Goal: Task Accomplishment & Management: Use online tool/utility

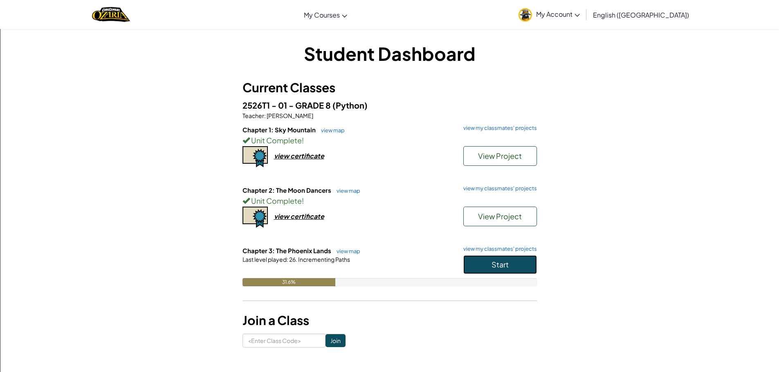
click at [507, 269] on span "Start" at bounding box center [499, 264] width 17 height 9
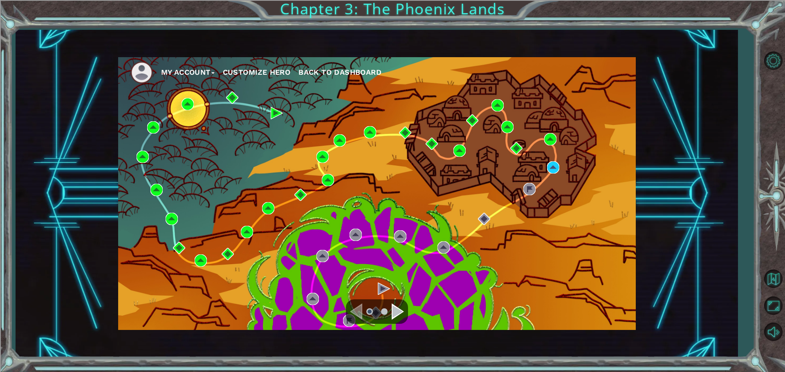
click at [396, 305] on div "Navigate to the next page" at bounding box center [398, 312] width 12 height 16
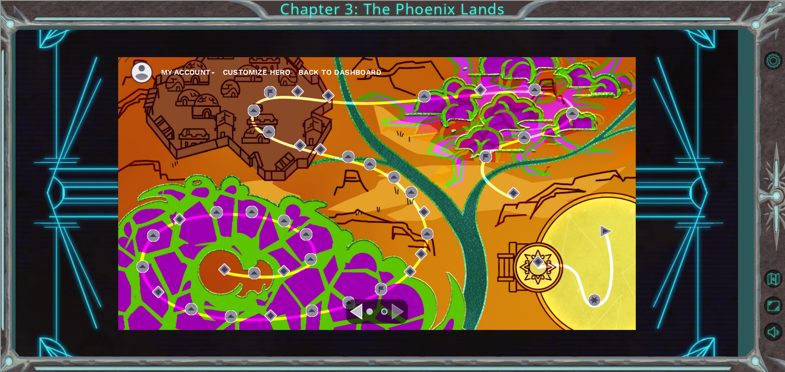
click at [356, 317] on div "Navigate to the previous page" at bounding box center [356, 312] width 12 height 16
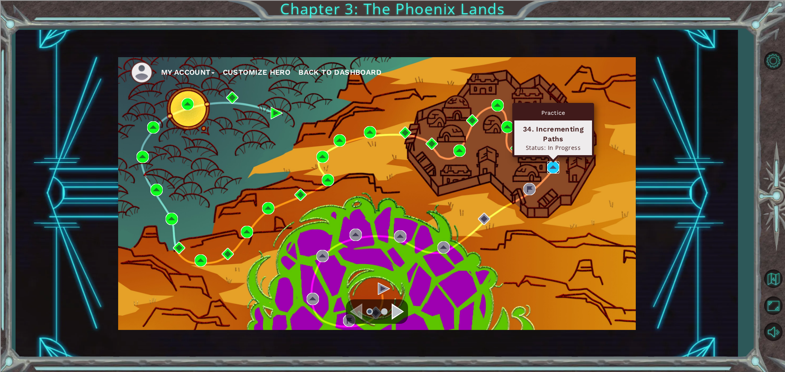
click at [554, 169] on img at bounding box center [553, 167] width 12 height 12
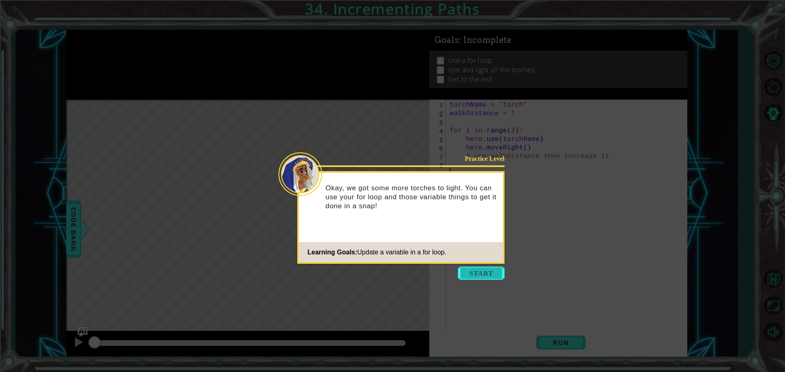
click at [480, 269] on button "Start" at bounding box center [481, 273] width 47 height 13
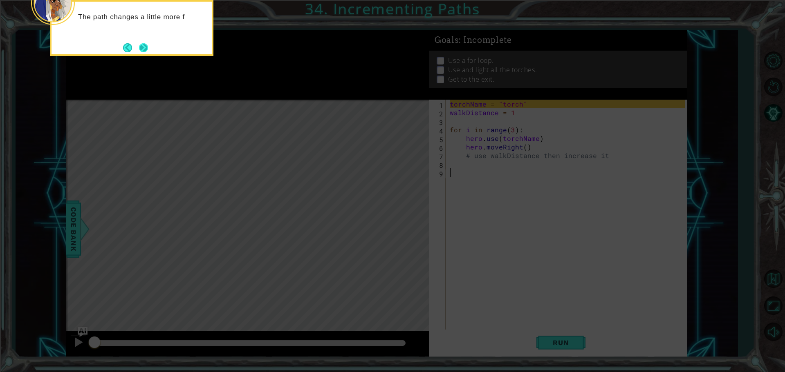
click at [143, 43] on button "Next" at bounding box center [143, 47] width 9 height 9
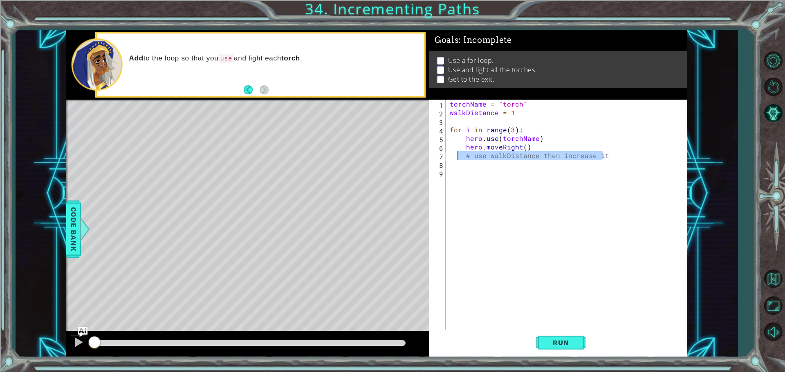
drag, startPoint x: 612, startPoint y: 159, endPoint x: 458, endPoint y: 155, distance: 153.4
click at [458, 155] on div "torchName = "torch" walkDistance = 1 for i in range ( 3 ) : hero . use ( torchN…" at bounding box center [568, 224] width 241 height 249
type textarea "# use walkDistance then increase it"
drag, startPoint x: 536, startPoint y: 137, endPoint x: 520, endPoint y: 139, distance: 15.4
click at [520, 139] on div "torchName = "torch" walkDistance = 1 for i in range ( 3 ) : hero . use ( torchN…" at bounding box center [568, 224] width 241 height 249
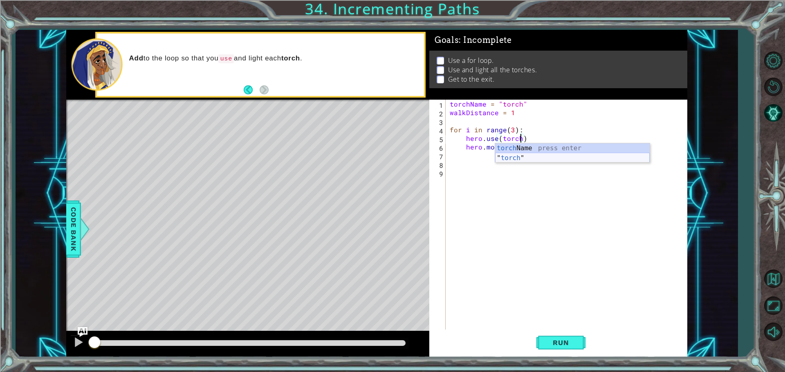
click at [530, 159] on div "torch Name press enter " torch " press enter" at bounding box center [572, 162] width 155 height 39
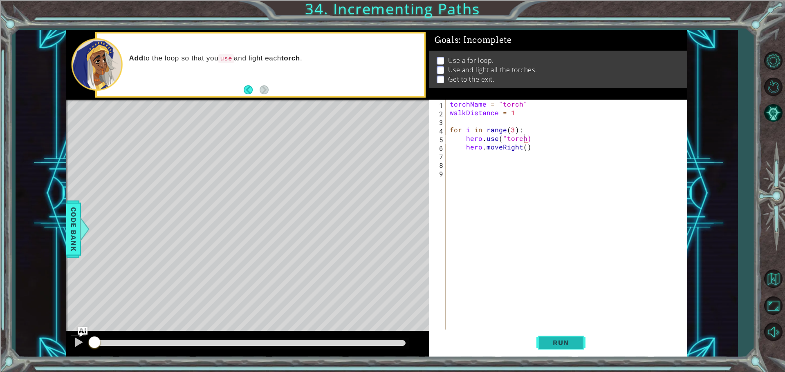
click at [565, 342] on span "Run" at bounding box center [561, 343] width 32 height 8
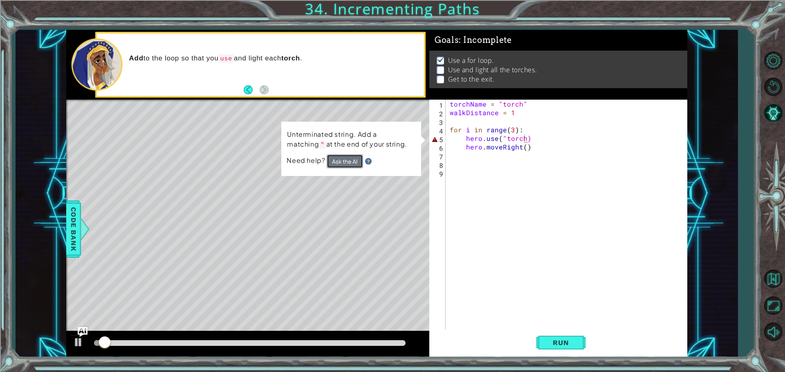
click at [353, 163] on button "Ask the AI" at bounding box center [345, 162] width 36 height 14
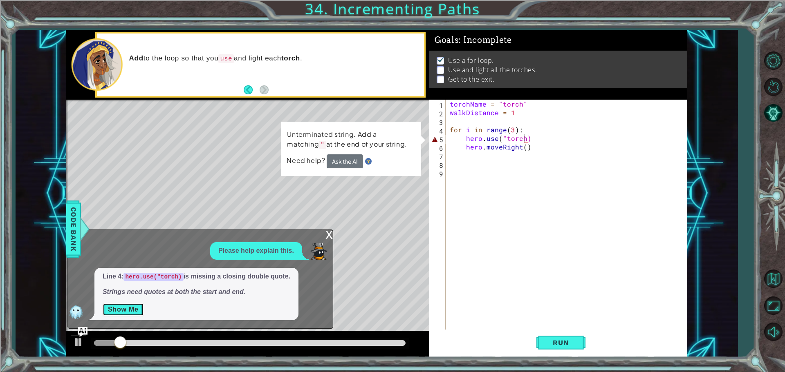
click at [116, 312] on button "Show Me" at bounding box center [123, 309] width 41 height 13
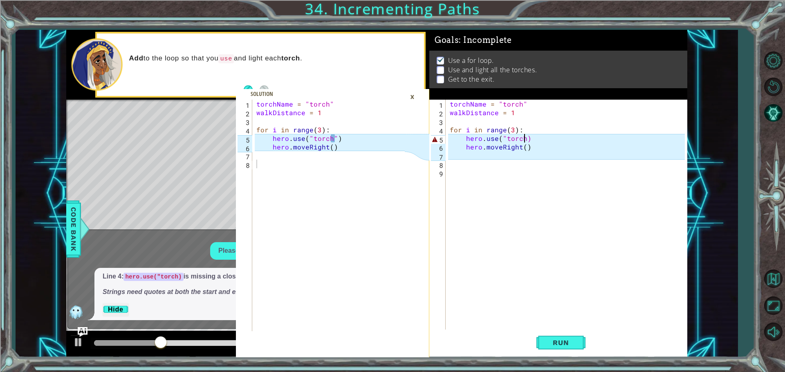
scroll to position [0, 4]
type textarea "hero.use("torch")"
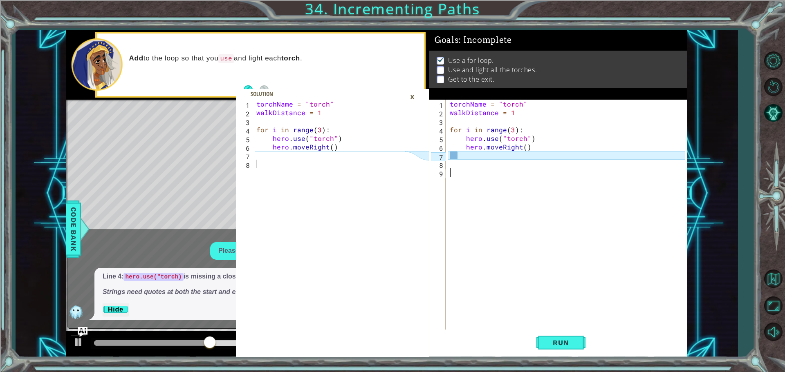
click at [512, 172] on div "torchName = "torch" walkDistance = 1 for i in range ( 3 ) : hero . use ( "torch…" at bounding box center [568, 224] width 241 height 249
click at [466, 151] on div "torchName = "torch" walkDistance = 1 for i in range ( 3 ) : hero . use ( "torch…" at bounding box center [568, 224] width 241 height 249
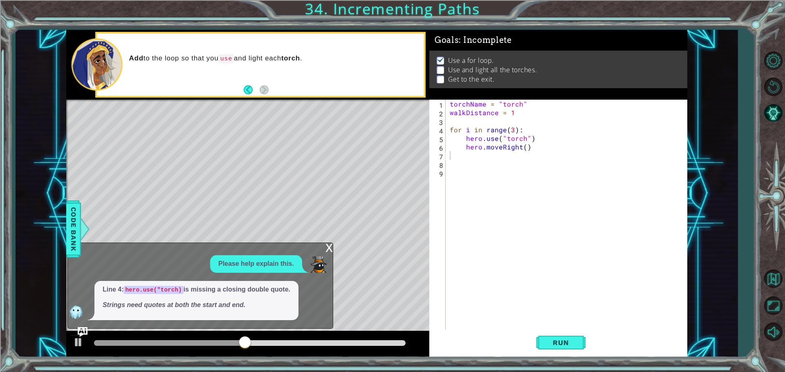
click at [325, 243] on div "x" at bounding box center [328, 247] width 7 height 8
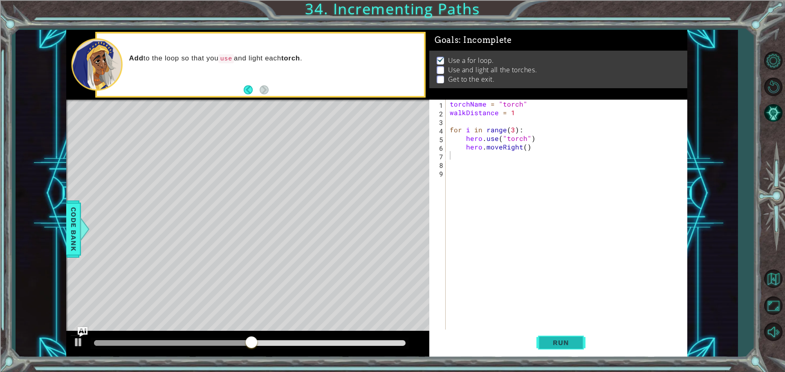
click at [537, 338] on button "Run" at bounding box center [560, 343] width 49 height 26
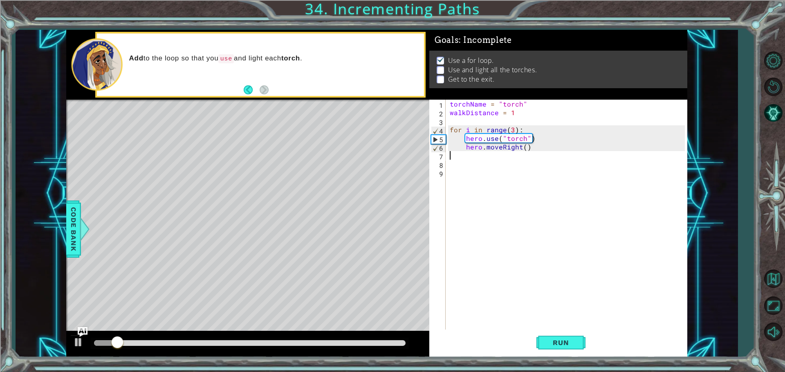
type textarea "m"
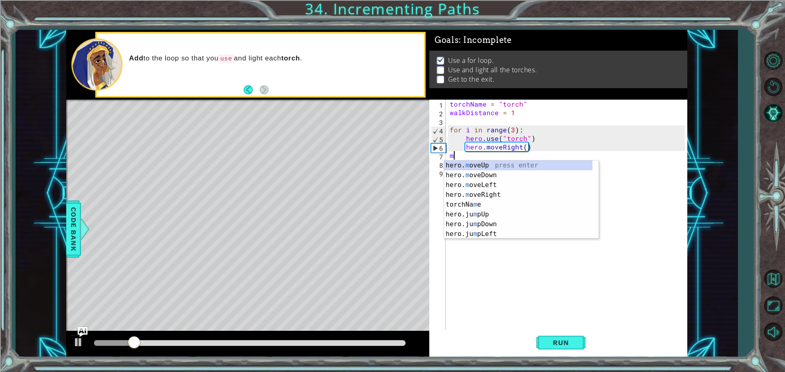
click at [482, 155] on div "torchName = "torch" walkDistance = 1 for i in range ( 3 ) : hero . use ( "torch…" at bounding box center [568, 224] width 241 height 249
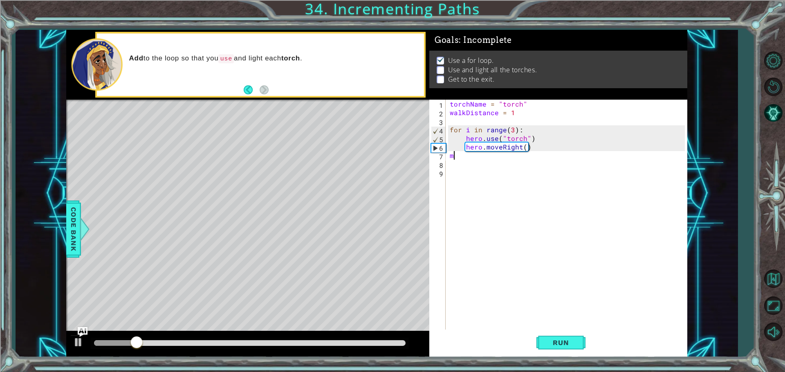
click at [482, 155] on div "torchName = "torch" walkDistance = 1 for i in range ( 3 ) : hero . use ( "torch…" at bounding box center [568, 224] width 241 height 249
click at [473, 157] on div "torchName = "torch" walkDistance = 1 for i in range ( 3 ) : hero . use ( "torch…" at bounding box center [568, 224] width 241 height 249
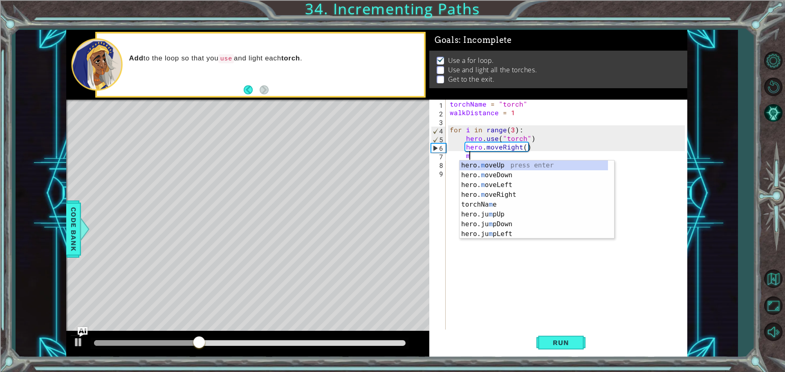
type textarea "hero.moveUp(1)"
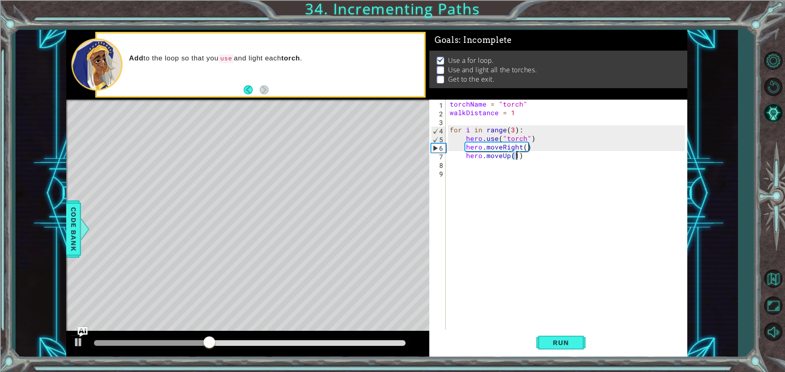
click at [479, 172] on div "torchName = "torch" walkDistance = 1 for i in range ( 3 ) : hero . use ( "torch…" at bounding box center [568, 224] width 241 height 249
click at [484, 166] on div "torchName = "torch" walkDistance = 1 for i in range ( 3 ) : hero . use ( "torch…" at bounding box center [568, 224] width 241 height 249
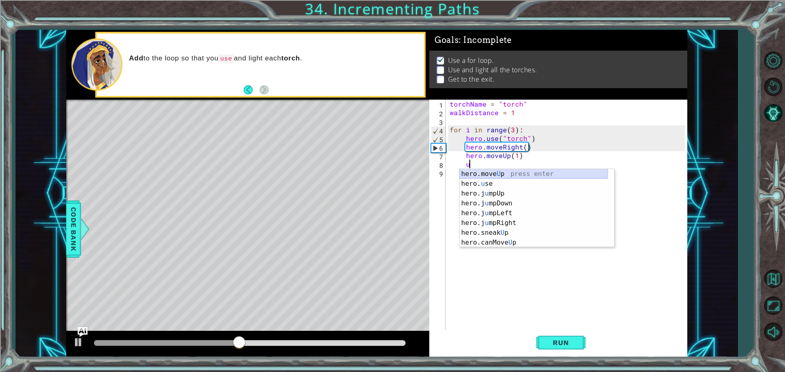
click at [520, 177] on div "hero.move U p press enter hero. u se press enter hero.j u mpUp press enter hero…" at bounding box center [534, 218] width 148 height 98
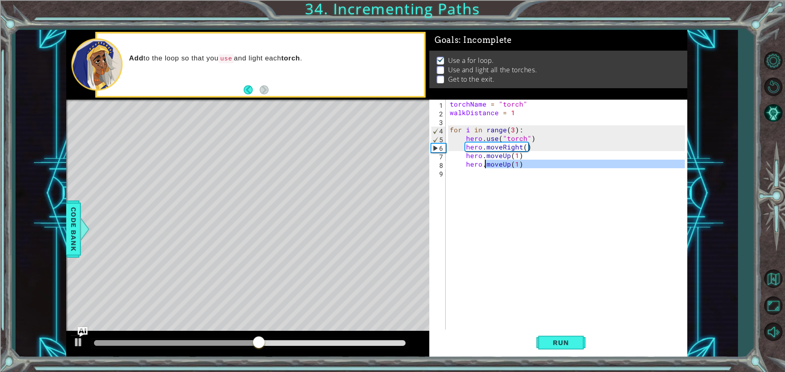
drag, startPoint x: 521, startPoint y: 169, endPoint x: 483, endPoint y: 167, distance: 37.6
click at [483, 167] on div "torchName = "torch" walkDistance = 1 for i in range ( 3 ) : hero . use ( "torch…" at bounding box center [568, 224] width 241 height 249
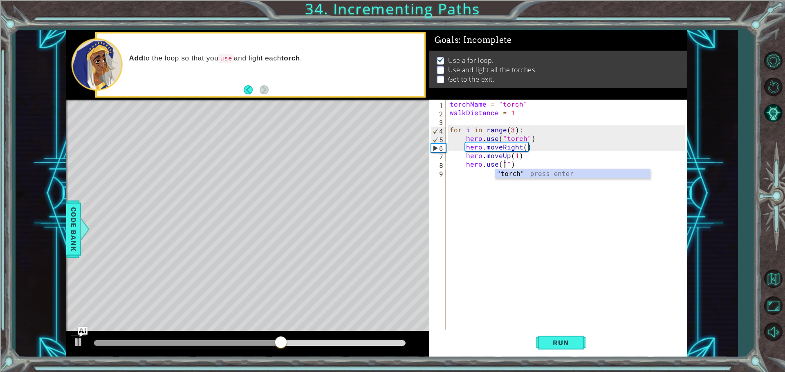
scroll to position [0, 4]
type textarea "hero.use("torch")"
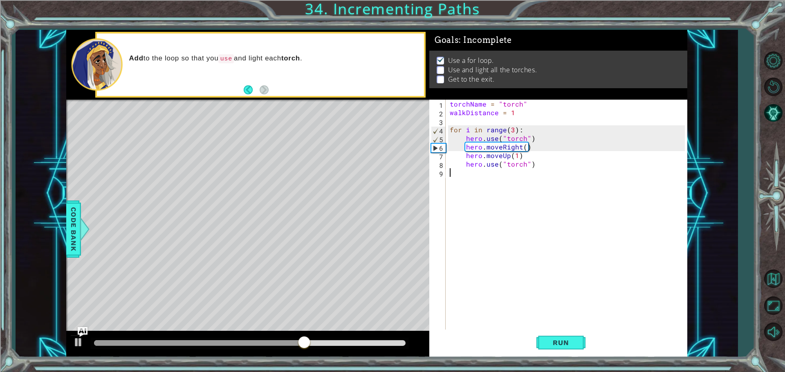
click at [488, 171] on div "torchName = "torch" walkDistance = 1 for i in range ( 3 ) : hero . use ( "torch…" at bounding box center [568, 224] width 241 height 249
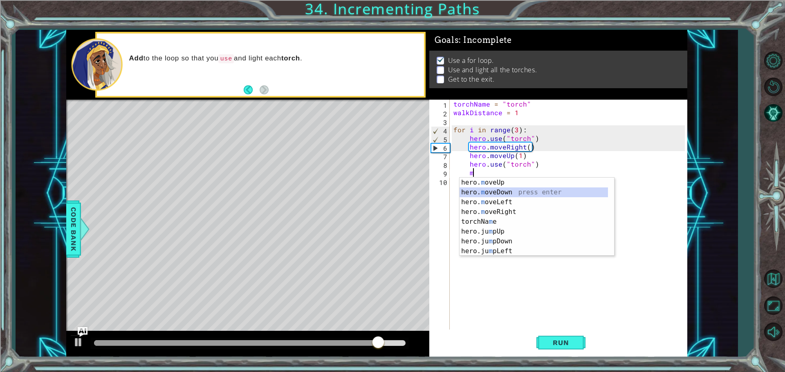
click at [501, 189] on div "hero. m oveUp press enter hero. m oveDown press enter hero. m oveLeft press ent…" at bounding box center [534, 227] width 148 height 98
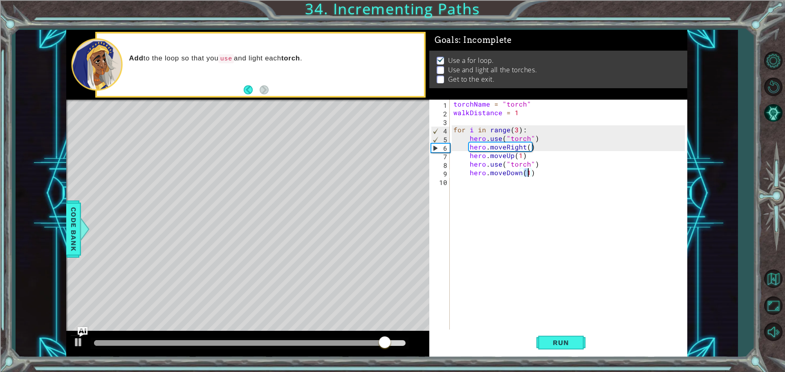
type textarea "hero.moveDown(2)"
click at [510, 182] on div "torchName = "torch" walkDistance = 1 for i in range ( 3 ) : hero . use ( "torch…" at bounding box center [570, 224] width 237 height 249
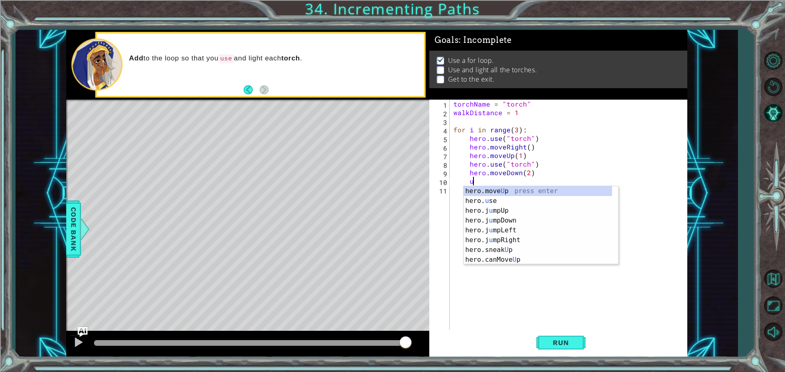
scroll to position [0, 1]
click at [484, 201] on div "hero.move U p press enter hero. u se press enter hero.j u mpUp press enter hero…" at bounding box center [538, 235] width 148 height 98
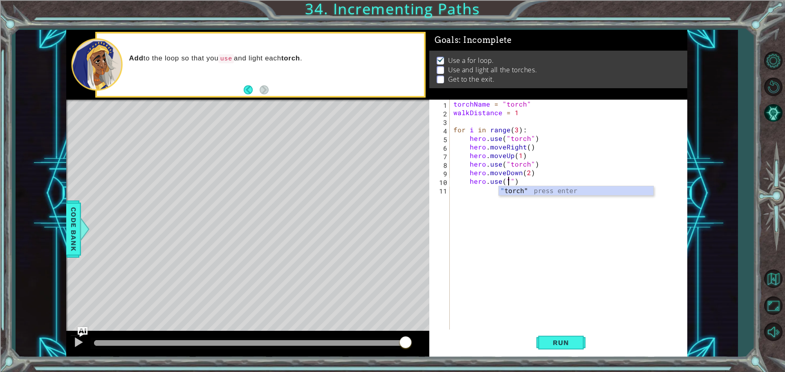
scroll to position [0, 4]
type textarea "hero.use("torch")"
click at [478, 195] on div "torchName = "torch" walkDistance = 1 for i in range ( 3 ) : hero . use ( "torch…" at bounding box center [570, 224] width 237 height 249
click at [482, 193] on div "torchName = "torch" walkDistance = 1 for i in range ( 3 ) : hero . use ( "torch…" at bounding box center [570, 224] width 237 height 249
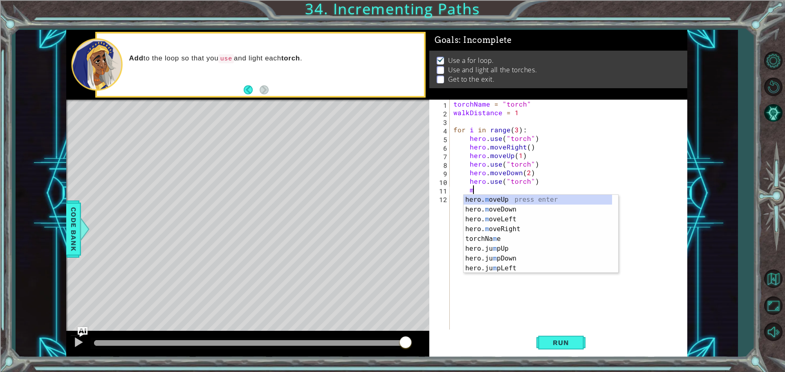
scroll to position [0, 1]
click at [505, 229] on div "hero. m oveUp press enter hero. m oveDown press enter hero. m oveLeft press ent…" at bounding box center [538, 244] width 148 height 98
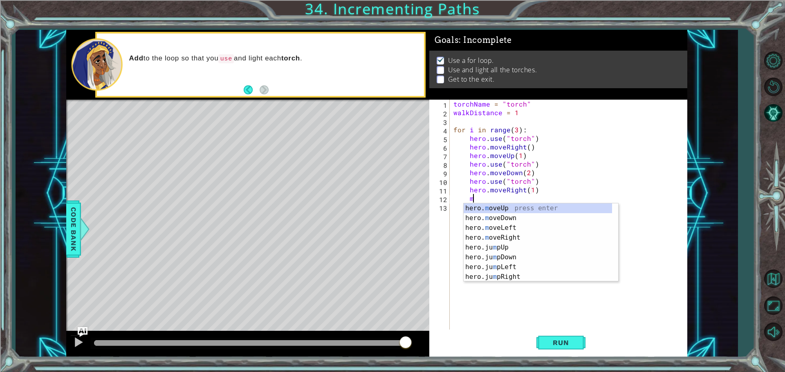
scroll to position [0, 5]
click at [491, 209] on div "hero. m oveUp press enter hero. m oveDown press enter hero. m oveLeft press ent…" at bounding box center [538, 253] width 148 height 98
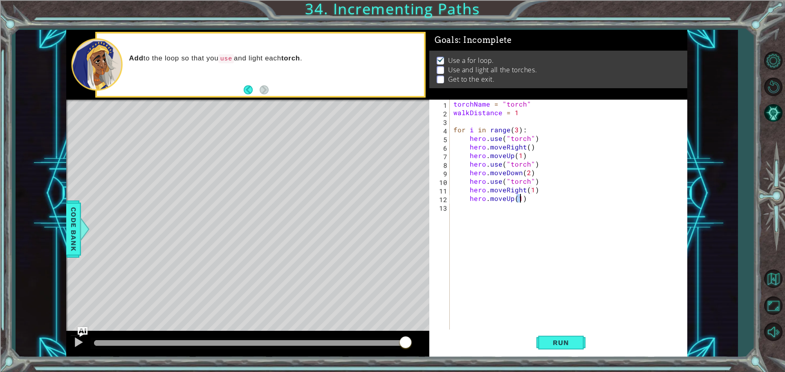
scroll to position [0, 4]
type textarea "hero.moveUp(3)"
click at [506, 208] on div "torchName = "torch" walkDistance = 1 for i in range ( 3 ) : hero . use ( "torch…" at bounding box center [570, 224] width 237 height 249
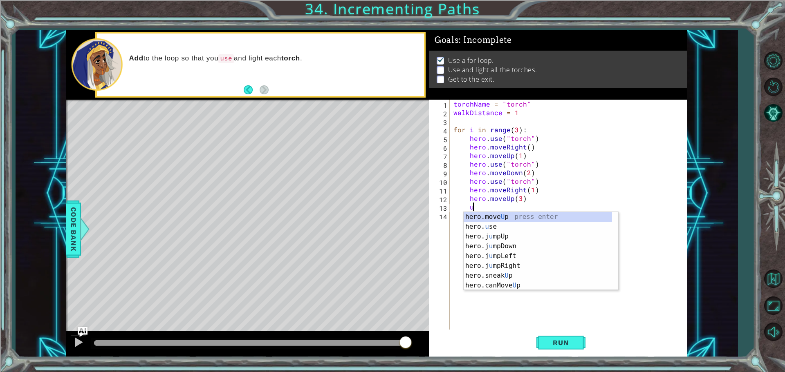
scroll to position [0, 1]
click at [505, 225] on div "hero.move U p press enter hero. u se press enter hero.j u mpUp press enter hero…" at bounding box center [538, 261] width 148 height 98
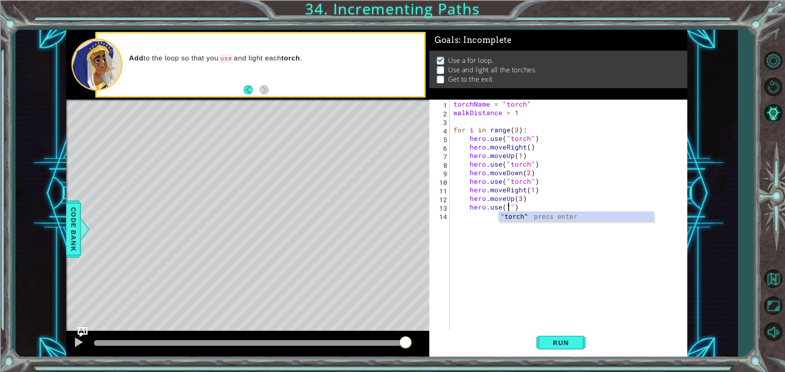
scroll to position [0, 4]
type textarea "hero.use("torch")"
click at [545, 211] on div "torchName = "torch" walkDistance = 1 for i in range ( 3 ) : hero . use ( "torch…" at bounding box center [570, 224] width 237 height 249
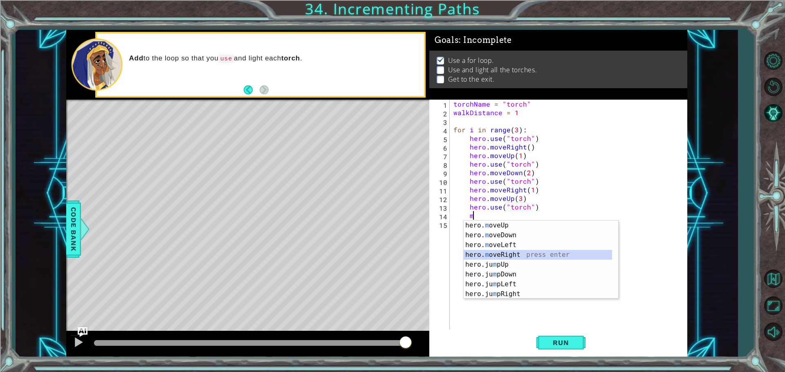
click at [532, 252] on div "hero. m oveUp press enter hero. m oveDown press enter hero. m oveLeft press ent…" at bounding box center [541, 270] width 155 height 98
type textarea "hero.moveRight(1)"
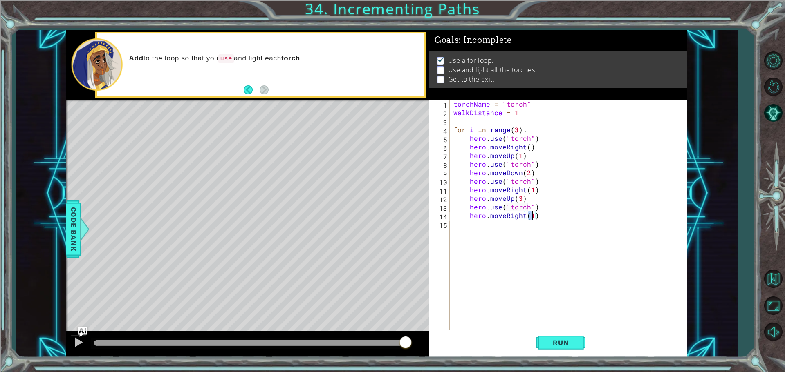
click at [551, 217] on div "torchName = "torch" walkDistance = 1 for i in range ( 3 ) : hero . use ( "torch…" at bounding box center [570, 224] width 237 height 249
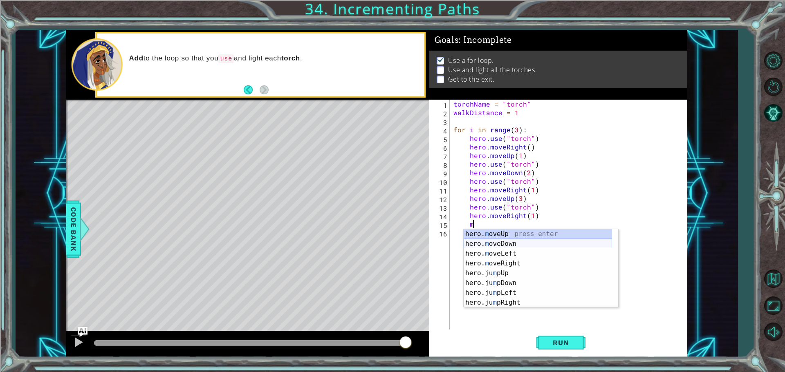
click at [540, 249] on div "hero. m oveUp press enter hero. m oveDown press enter hero. m oveLeft press ent…" at bounding box center [538, 278] width 148 height 98
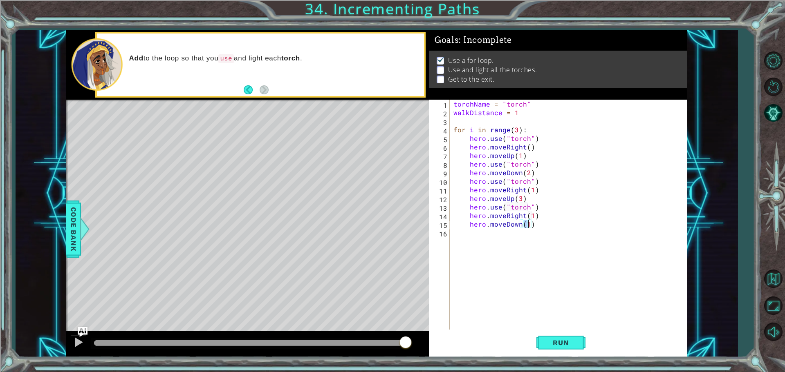
type textarea "hero.moveDown(4)"
click at [556, 231] on div "torchName = "torch" walkDistance = 1 for i in range ( 3 ) : hero . use ( "torch…" at bounding box center [570, 224] width 237 height 249
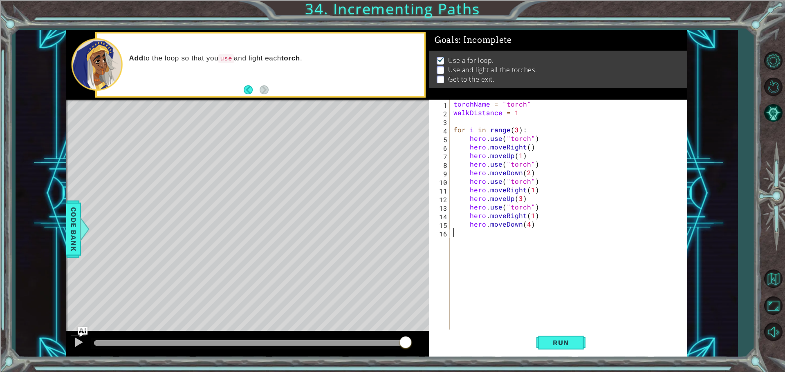
click at [553, 226] on div "torchName = "torch" walkDistance = 1 for i in range ( 3 ) : hero . use ( "torch…" at bounding box center [570, 224] width 237 height 249
type textarea "hero.moveDown(4)"
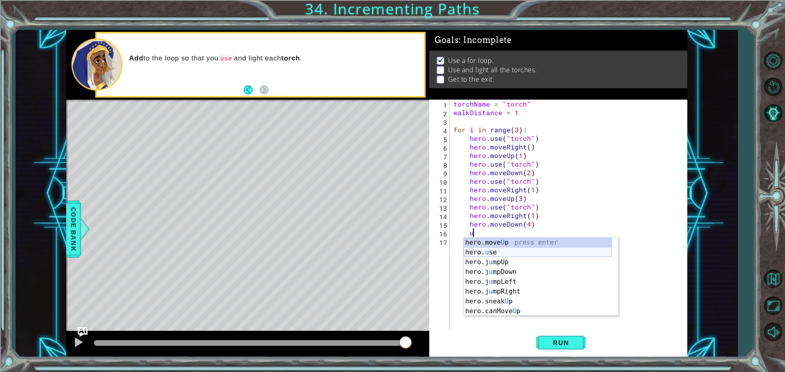
click at [549, 253] on div "hero.move U p press enter hero. u se press enter hero.j u mpUp press enter hero…" at bounding box center [538, 287] width 148 height 98
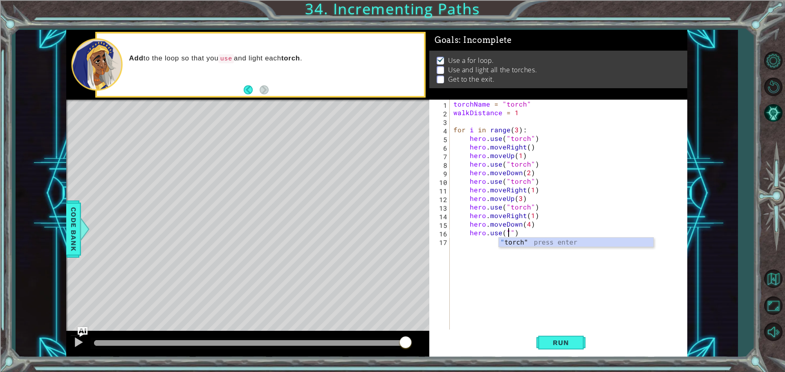
type textarea "hero.use("torch")"
click at [554, 244] on div "torchName = "torch" walkDistance = 1 for i in range ( 3 ) : hero . use ( "torch…" at bounding box center [570, 224] width 237 height 249
click at [552, 232] on div "torchName = "torch" walkDistance = 1 for i in range ( 3 ) : hero . use ( "torch…" at bounding box center [570, 224] width 237 height 249
type textarea "hero.use("torch")"
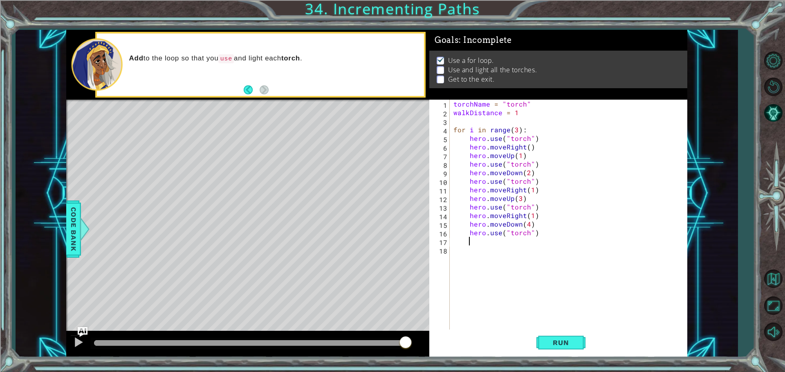
scroll to position [0, 1]
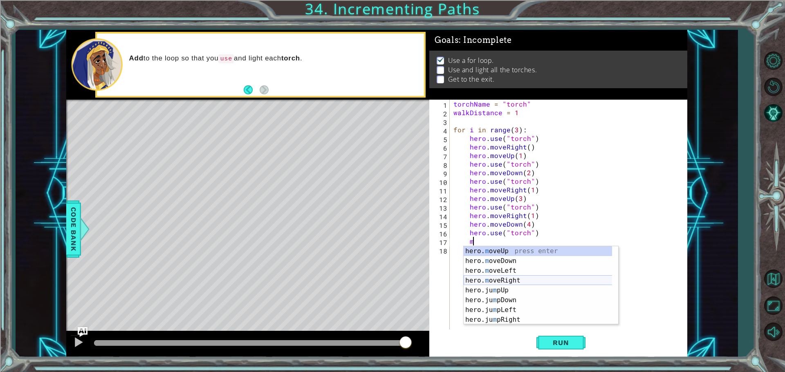
click at [505, 282] on div "hero. m oveUp press enter hero. m oveDown press enter hero. m oveLeft press ent…" at bounding box center [541, 296] width 155 height 98
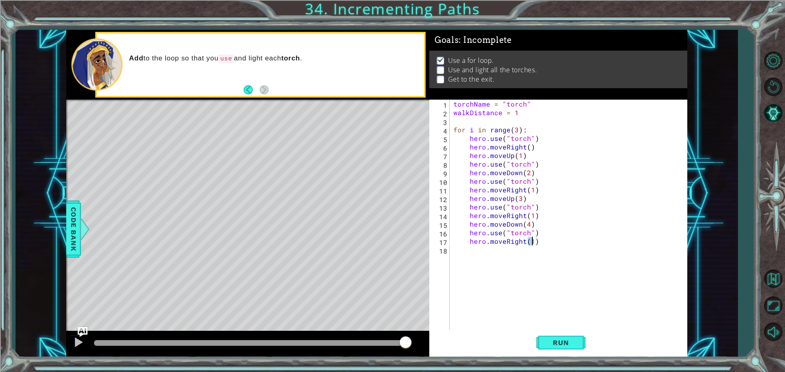
click at [544, 243] on div "torchName = "torch" walkDistance = 1 for i in range ( 3 ) : hero . use ( "torch…" at bounding box center [570, 224] width 237 height 249
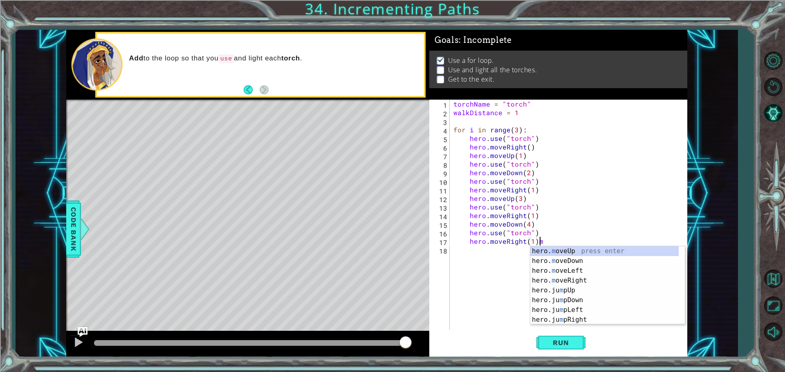
scroll to position [0, 5]
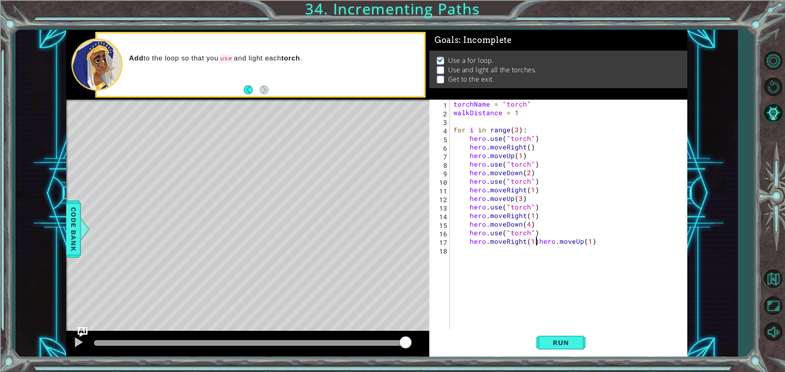
click at [537, 243] on div "torchName = "torch" walkDistance = 1 for i in range ( 3 ) : hero . use ( "torch…" at bounding box center [570, 224] width 237 height 249
click at [518, 252] on div "torchName = "torch" walkDistance = 1 for i in range ( 3 ) : hero . use ( "torch…" at bounding box center [570, 224] width 237 height 249
click at [520, 251] on div "torchName = "torch" walkDistance = 1 for i in range ( 3 ) : hero . use ( "torch…" at bounding box center [570, 224] width 237 height 249
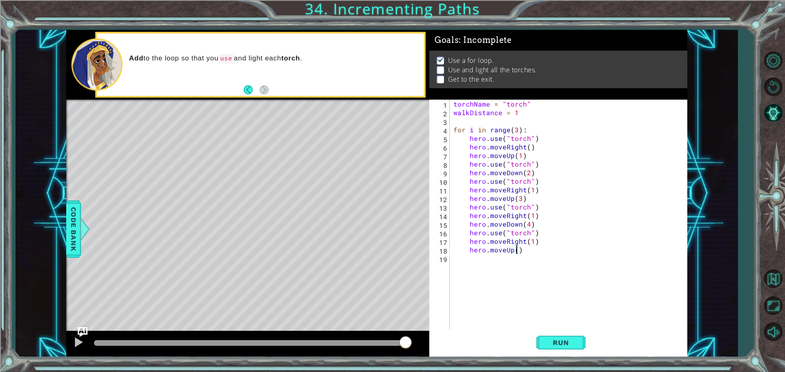
type textarea "hero.moveUp(5)"
click at [527, 256] on div "torchName = "torch" walkDistance = 1 for i in range ( 3 ) : hero . use ( "torch…" at bounding box center [570, 224] width 237 height 249
click at [527, 251] on div "torchName = "torch" walkDistance = 1 for i in range ( 3 ) : hero . use ( "torch…" at bounding box center [570, 224] width 237 height 249
type textarea "hero.moveUp(5)"
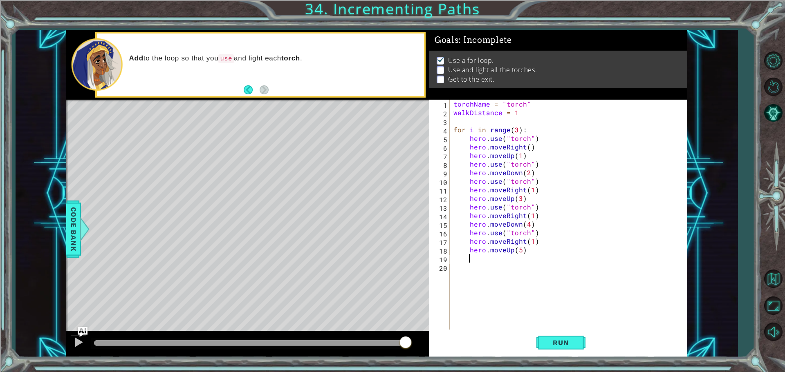
type textarea "m"
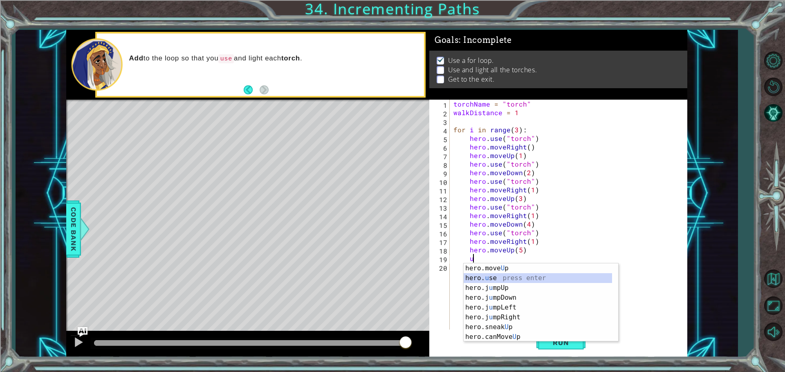
click at [534, 277] on div "hero.move U p press enter hero. u se press enter hero.j u mpUp press enter hero…" at bounding box center [538, 313] width 148 height 98
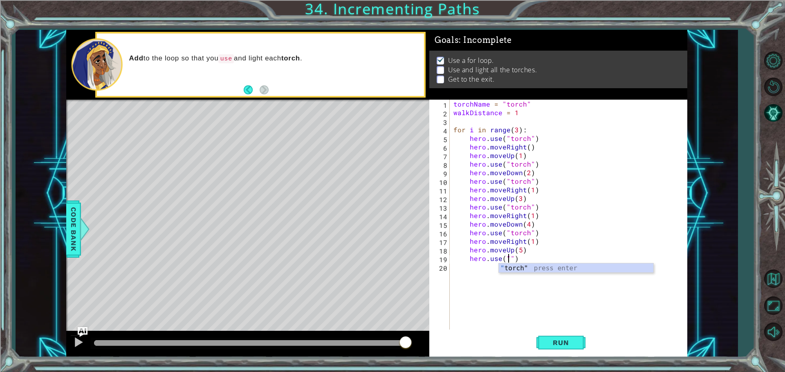
scroll to position [0, 4]
type textarea "hero.use("torch")"
click at [545, 264] on div "torchName = "torch" walkDistance = 1 for i in range ( 3 ) : hero . use ( "torch…" at bounding box center [570, 224] width 237 height 249
click at [544, 263] on div "torchName = "torch" walkDistance = 1 for i in range ( 3 ) : hero . use ( "torch…" at bounding box center [570, 224] width 237 height 249
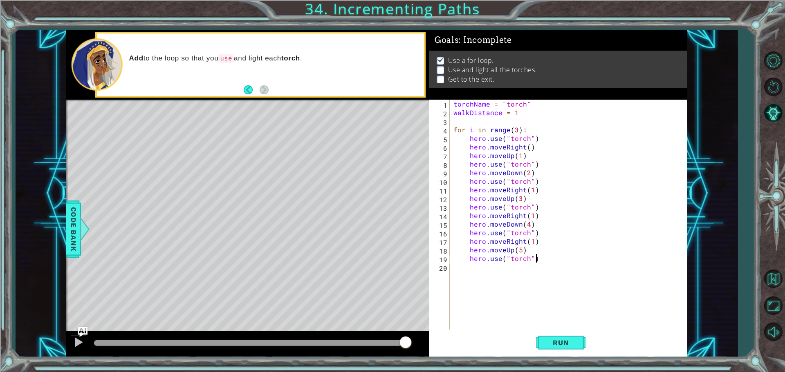
click at [536, 259] on div "torchName = "torch" walkDistance = 1 for i in range ( 3 ) : hero . use ( "torch…" at bounding box center [570, 224] width 237 height 249
type textarea "hero.use("torch")"
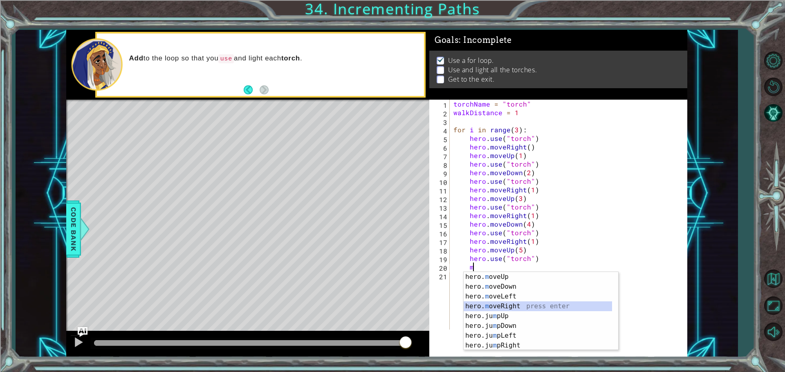
click at [530, 304] on div "hero. m oveUp press enter hero. m oveDown press enter hero. m oveLeft press ent…" at bounding box center [541, 321] width 155 height 98
type textarea "hero.moveRight(1)"
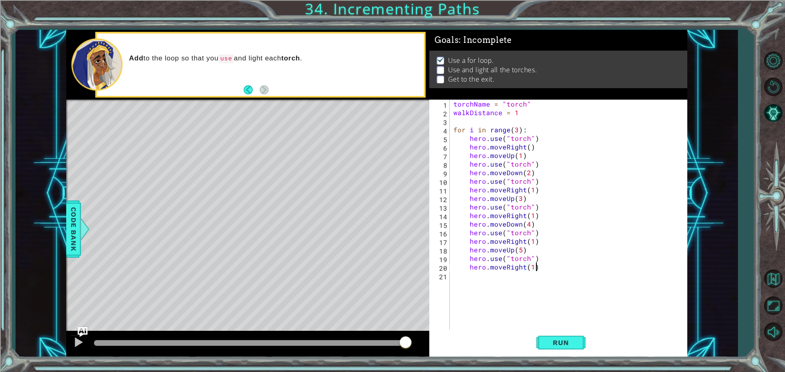
click at [544, 265] on div "torchName = "torch" walkDistance = 1 for i in range ( 3 ) : hero . use ( "torch…" at bounding box center [570, 224] width 237 height 249
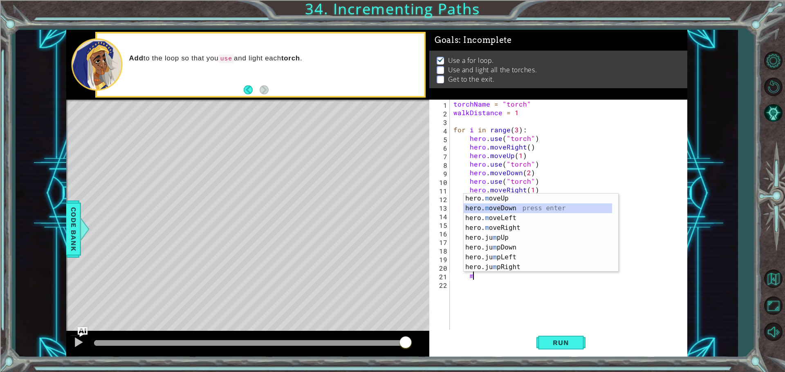
click at [528, 210] on div "hero. m oveUp press enter hero. m oveDown press enter hero. m oveLeft press ent…" at bounding box center [538, 243] width 148 height 98
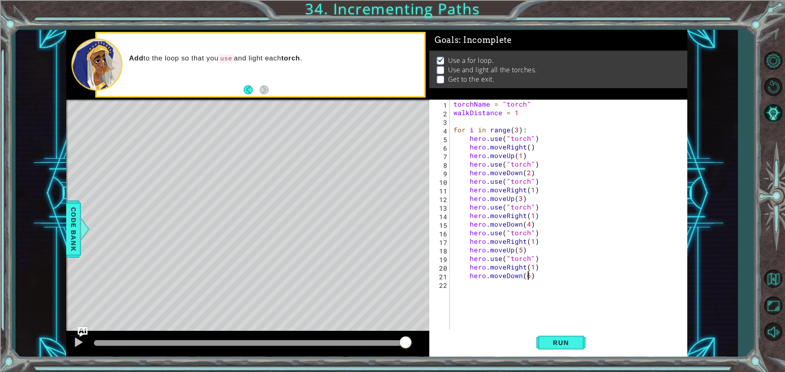
scroll to position [0, 4]
click at [575, 347] on span "Run" at bounding box center [561, 343] width 32 height 8
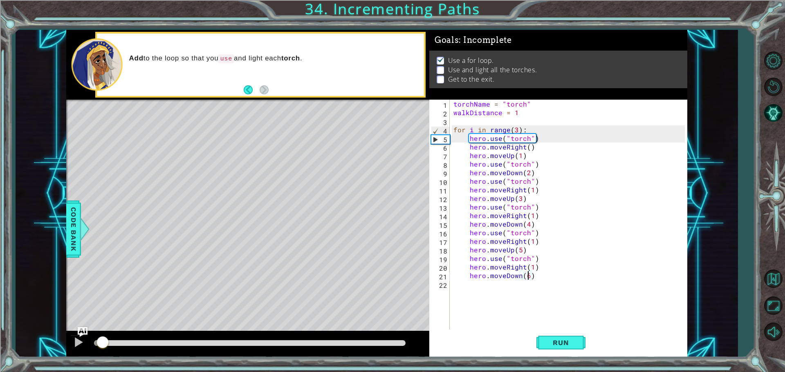
drag, startPoint x: 201, startPoint y: 343, endPoint x: 103, endPoint y: 312, distance: 102.9
click at [103, 312] on div "methods hero moveUp() moveDown() moveLeft() moveRight() sneakUp() sneakDown() s…" at bounding box center [376, 194] width 621 height 328
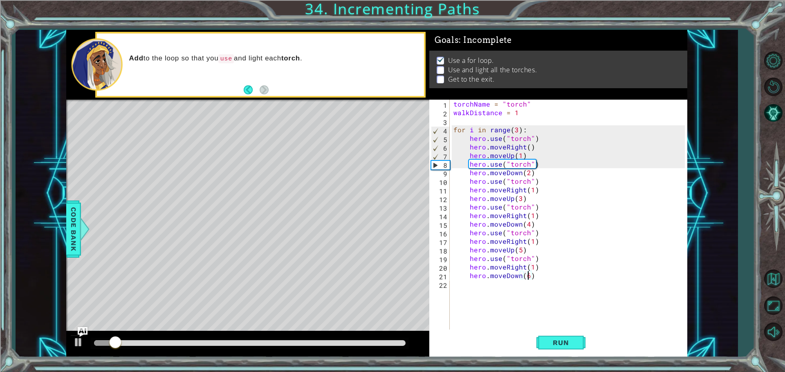
click at [540, 164] on div "torchName = "torch" walkDistance = 1 for i in range ( 3 ) : hero . use ( "torch…" at bounding box center [570, 224] width 237 height 249
type textarea "hero.use("torch")"
click at [541, 164] on div "torchName = "torch" walkDistance = 1 for i in range ( 3 ) : hero . use ( "torch…" at bounding box center [570, 224] width 237 height 249
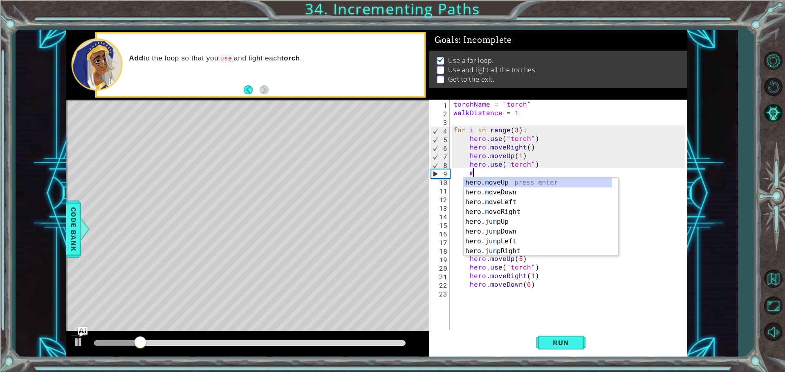
scroll to position [0, 1]
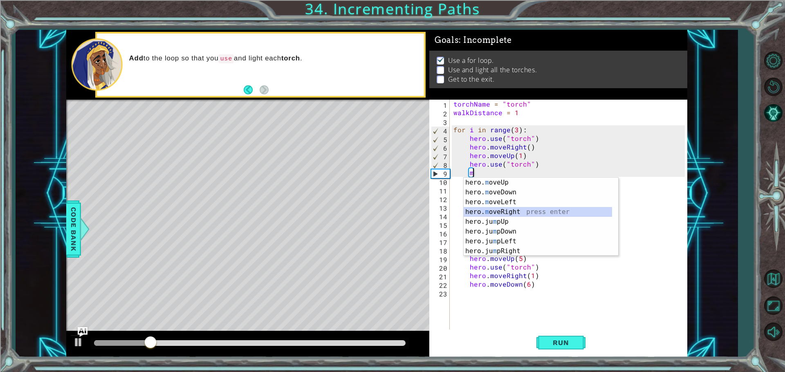
click at [539, 214] on div "hero. m oveUp press enter hero. m oveDown press enter hero. m oveLeft press ent…" at bounding box center [538, 227] width 148 height 98
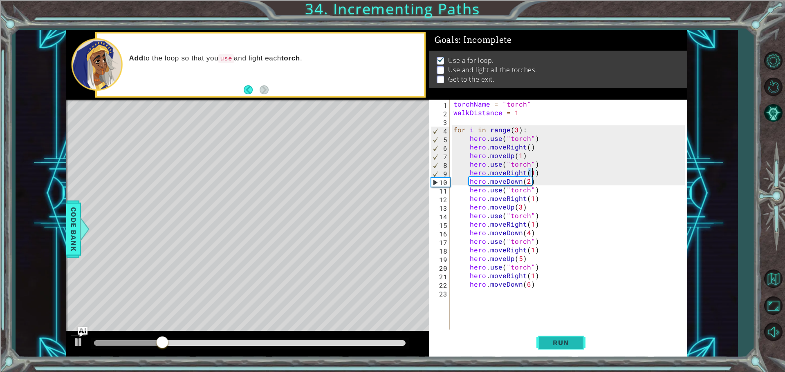
type textarea "hero.moveRight(1)"
click at [550, 343] on span "Run" at bounding box center [561, 343] width 32 height 8
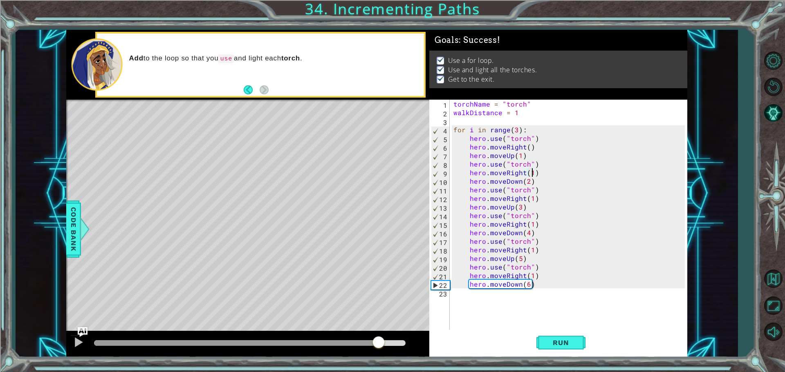
drag, startPoint x: 343, startPoint y: 343, endPoint x: 379, endPoint y: 346, distance: 36.1
click at [379, 346] on div at bounding box center [250, 344] width 312 height 6
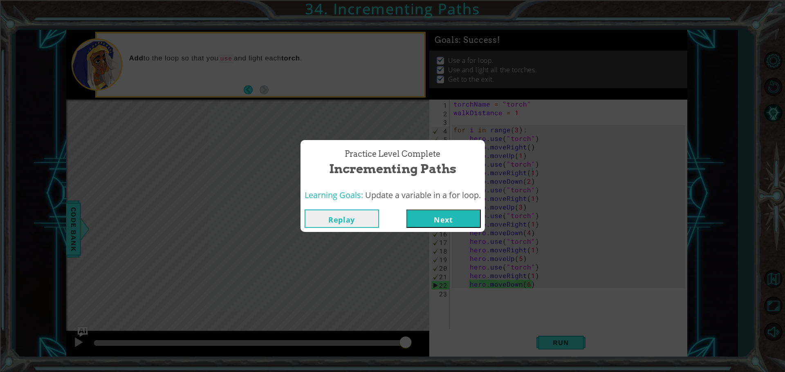
click at [470, 217] on button "Next" at bounding box center [443, 219] width 74 height 18
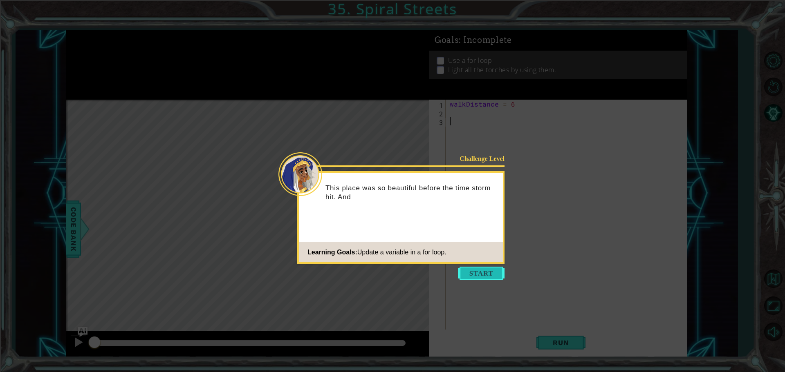
click at [488, 278] on button "Start" at bounding box center [481, 273] width 47 height 13
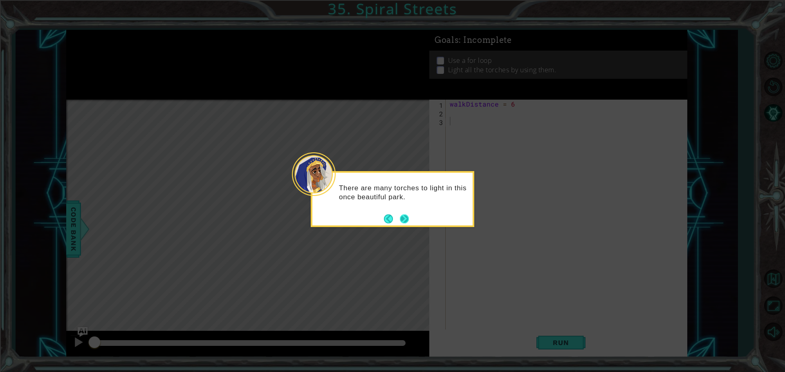
click at [402, 220] on button "Next" at bounding box center [404, 219] width 9 height 9
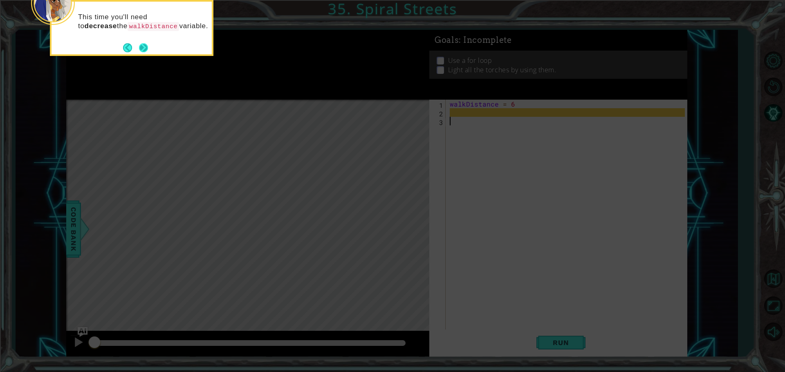
click at [146, 49] on button "Next" at bounding box center [143, 47] width 9 height 9
